Goal: Find specific page/section: Find specific page/section

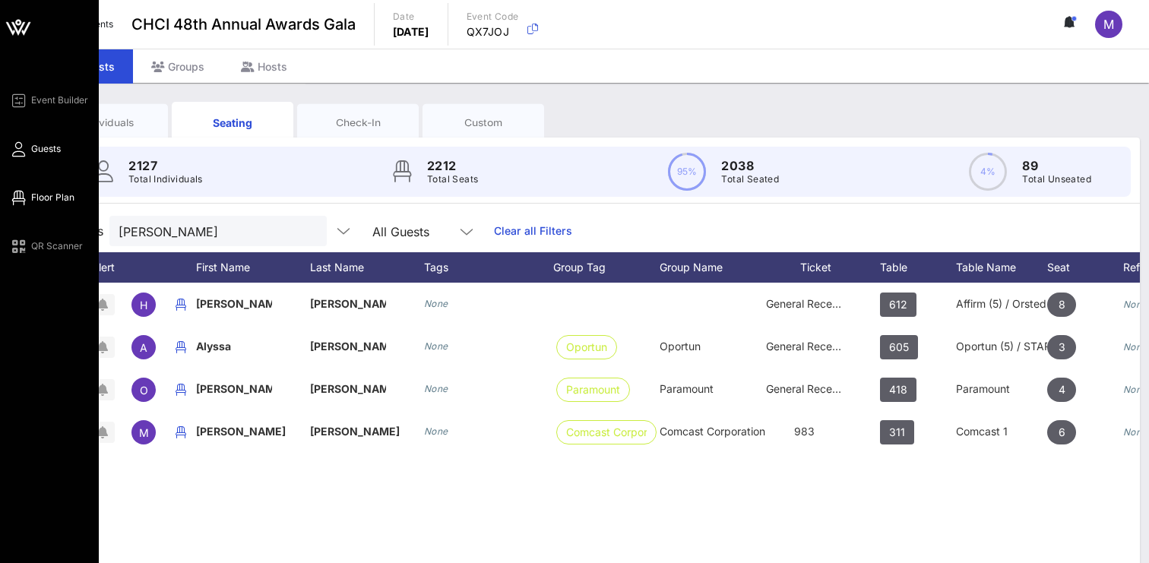
click at [17, 197] on icon at bounding box center [18, 198] width 19 height 2
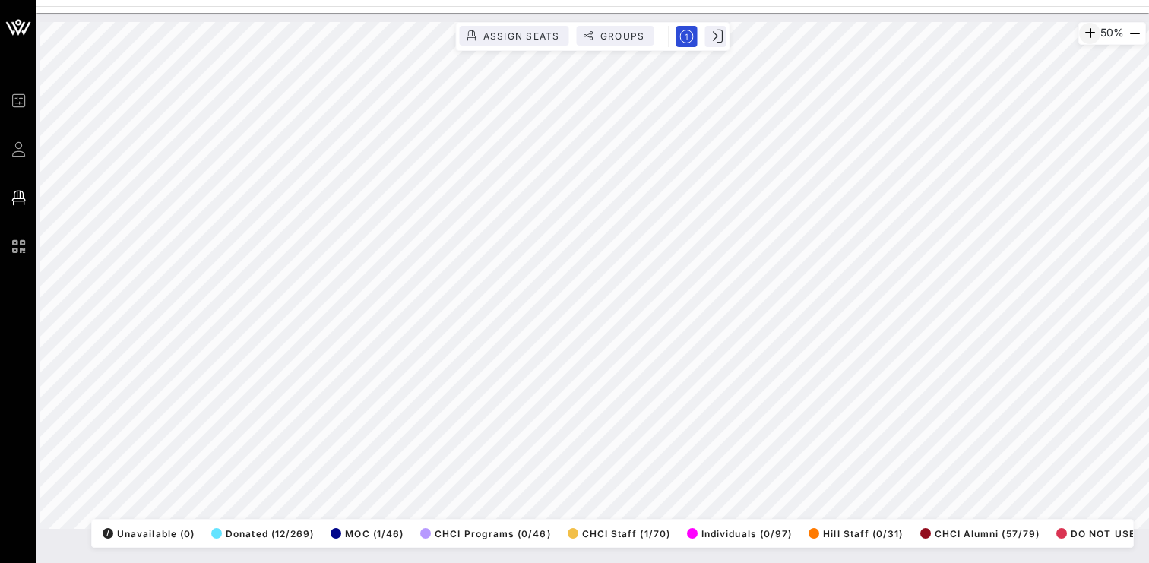
click at [1081, 36] on icon "button" at bounding box center [1090, 33] width 18 height 18
click at [1079, 36] on div "55%" at bounding box center [1112, 33] width 67 height 23
click at [1080, 36] on div "61%" at bounding box center [1113, 33] width 66 height 23
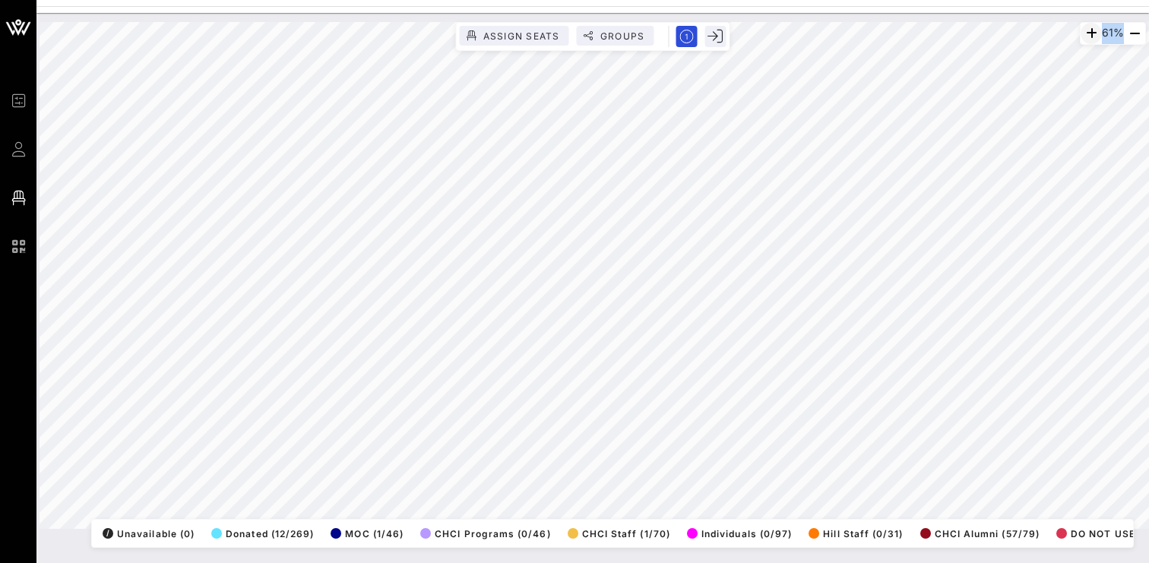
click at [1080, 36] on div "61%" at bounding box center [1113, 33] width 66 height 23
click at [1082, 33] on icon "button" at bounding box center [1091, 33] width 18 height 18
click at [1081, 29] on icon "button" at bounding box center [1090, 33] width 18 height 18
click at [1082, 29] on icon "button" at bounding box center [1091, 33] width 18 height 18
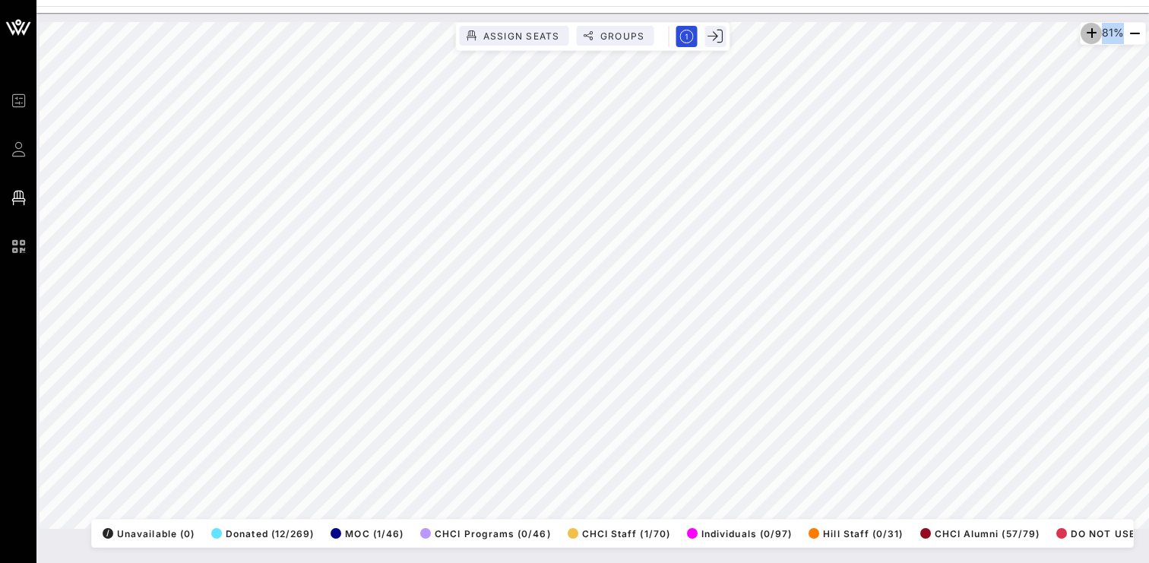
click at [1082, 29] on icon "button" at bounding box center [1091, 33] width 18 height 18
click at [1081, 29] on icon "button" at bounding box center [1089, 33] width 18 height 18
click at [1081, 29] on icon "button" at bounding box center [1084, 33] width 18 height 18
